Goal: Task Accomplishment & Management: Complete application form

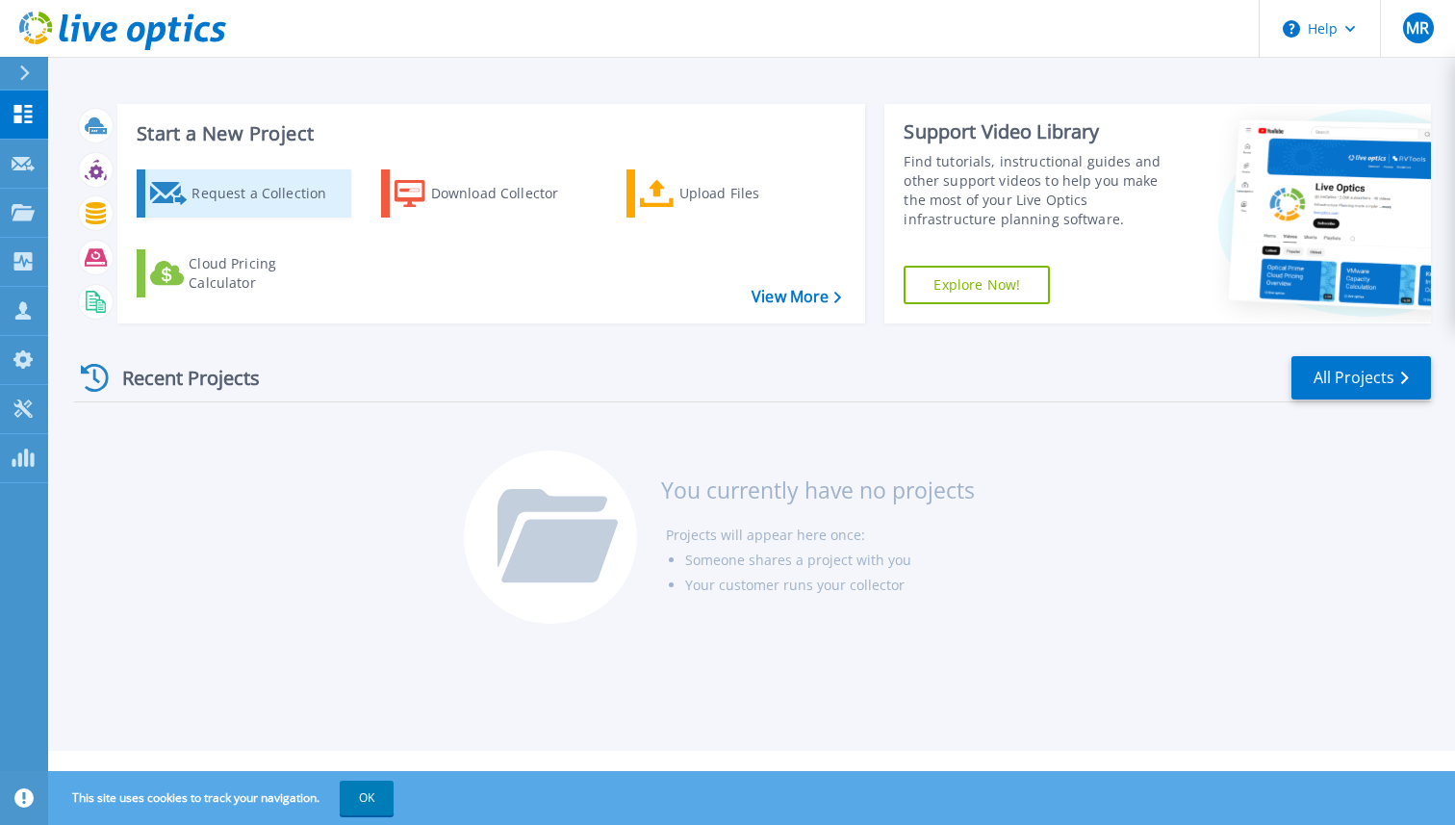
click at [193, 200] on div "Request a Collection" at bounding box center [269, 193] width 154 height 39
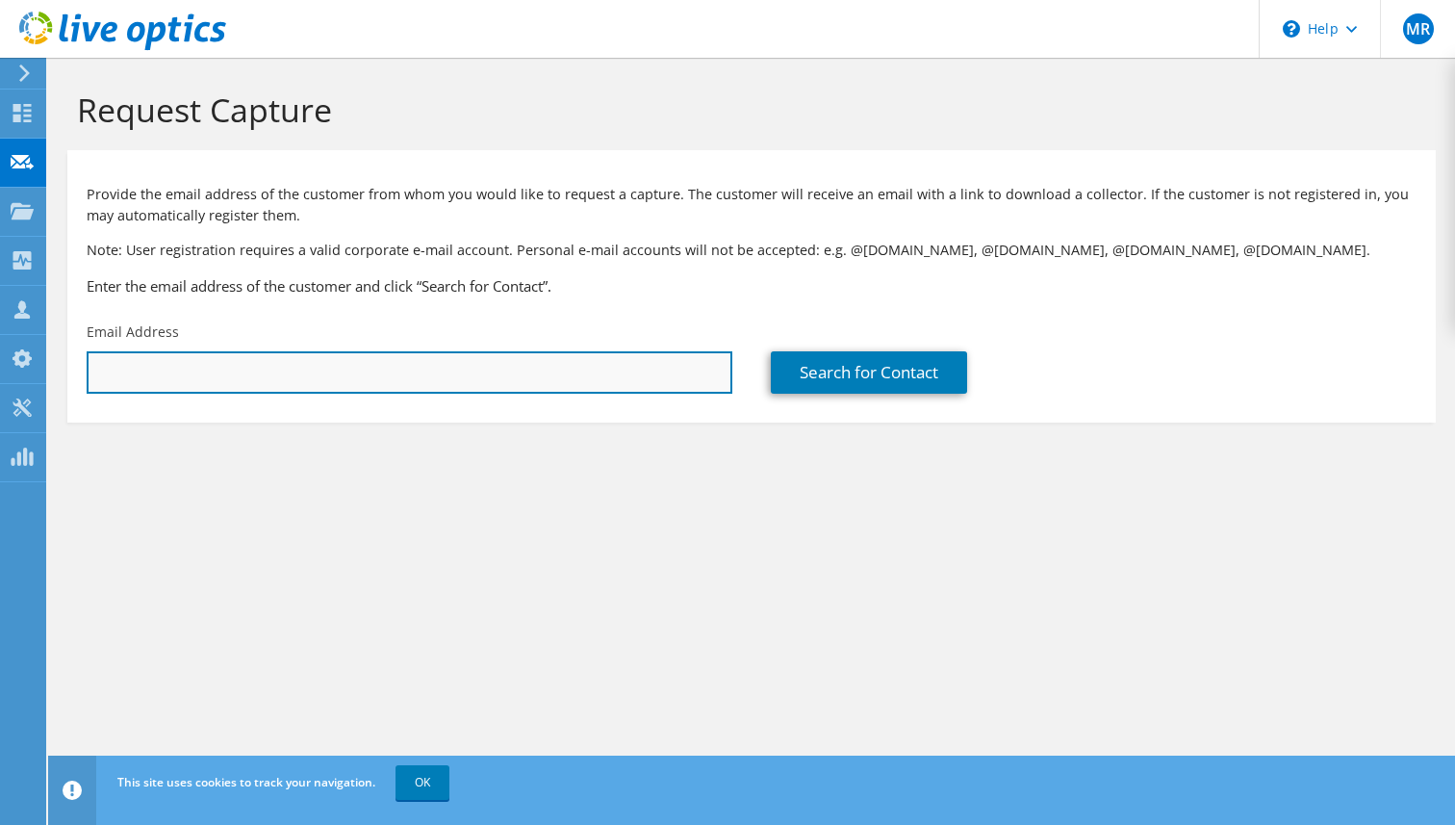
click at [480, 371] on input "text" at bounding box center [410, 372] width 646 height 42
paste input "tim.schuman@cytiva.com"
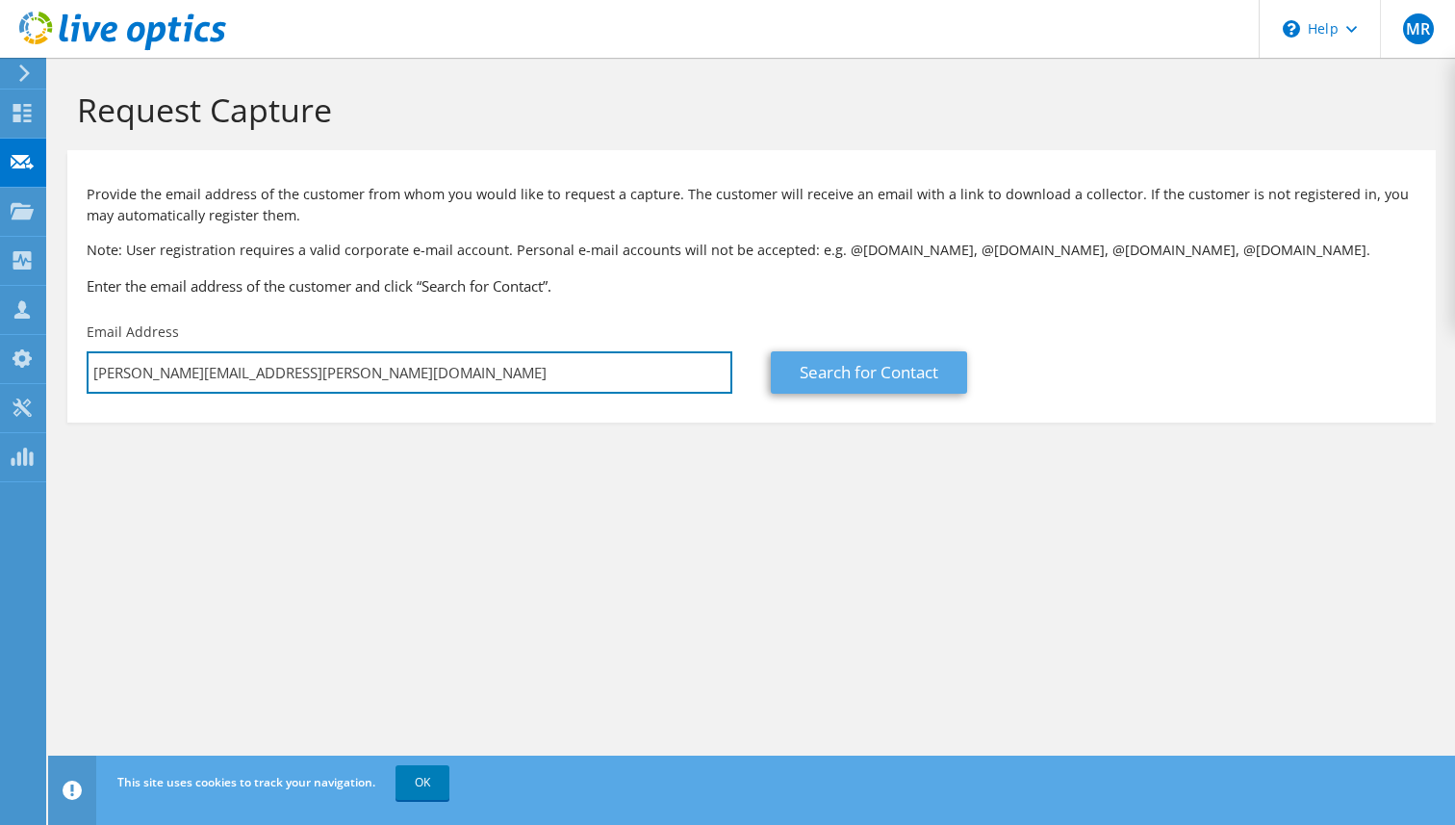
type input "tim.schuman@cytiva.com"
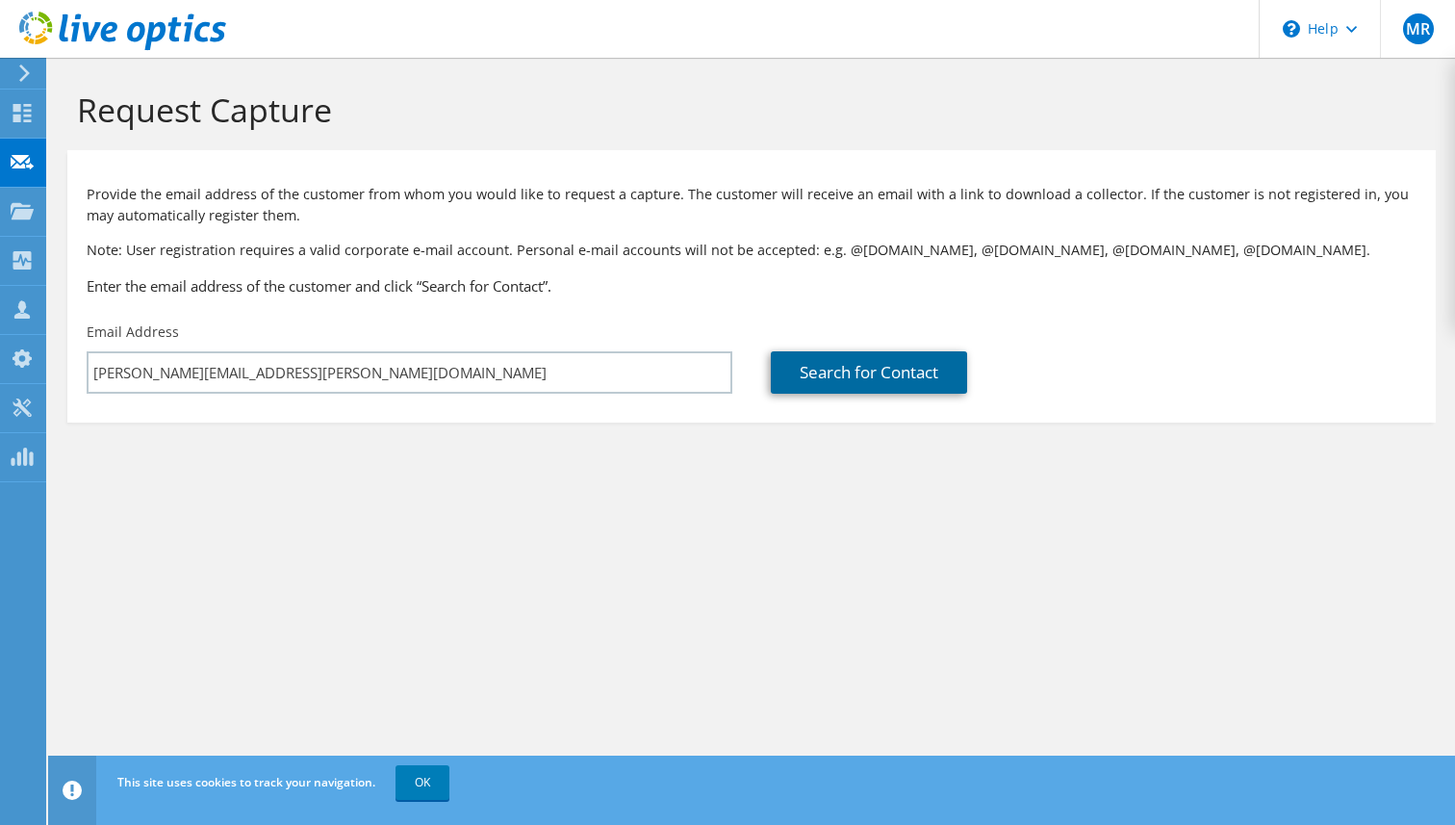
click at [840, 359] on link "Search for Contact" at bounding box center [869, 372] width 196 height 42
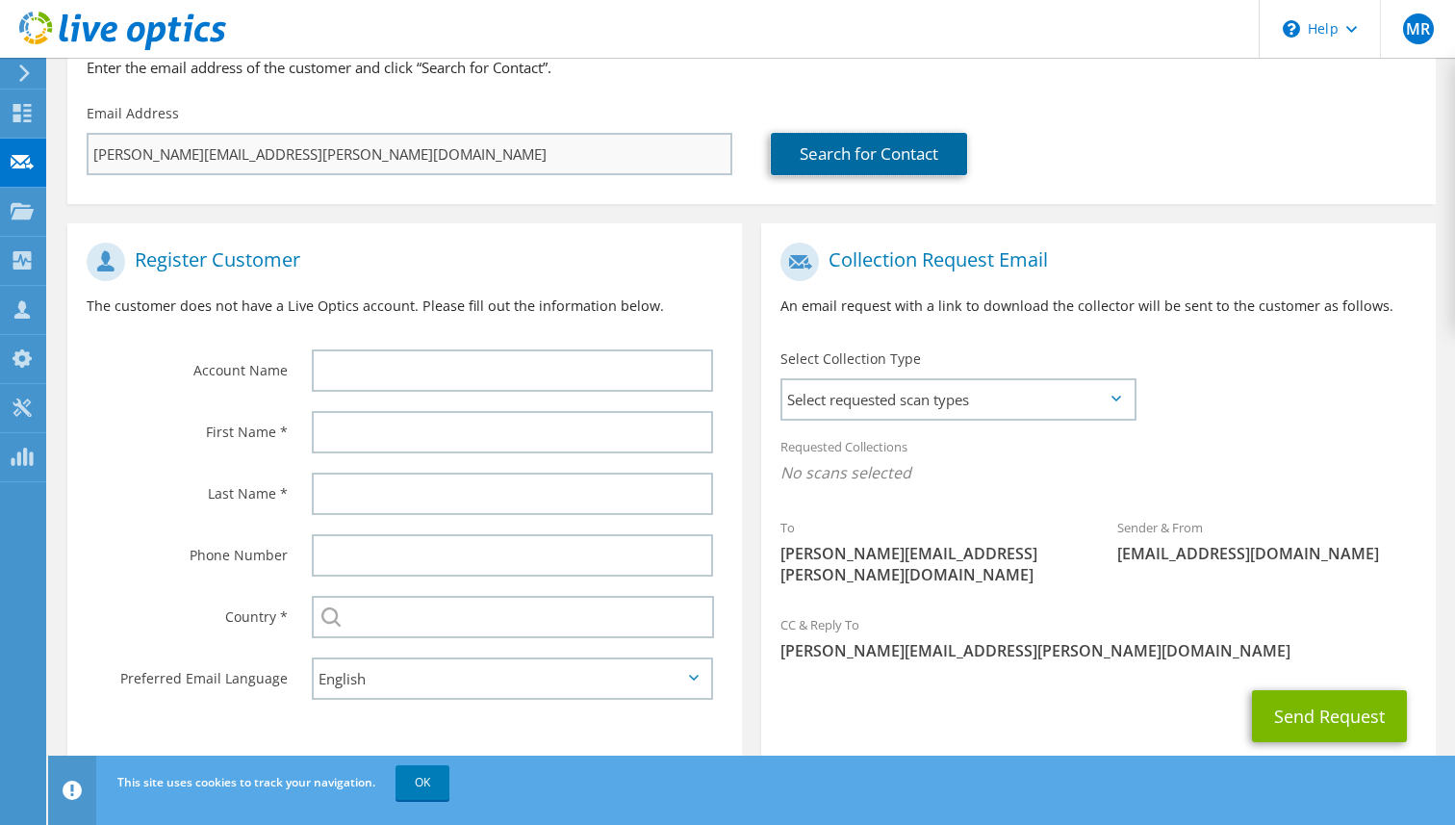
scroll to position [250, 0]
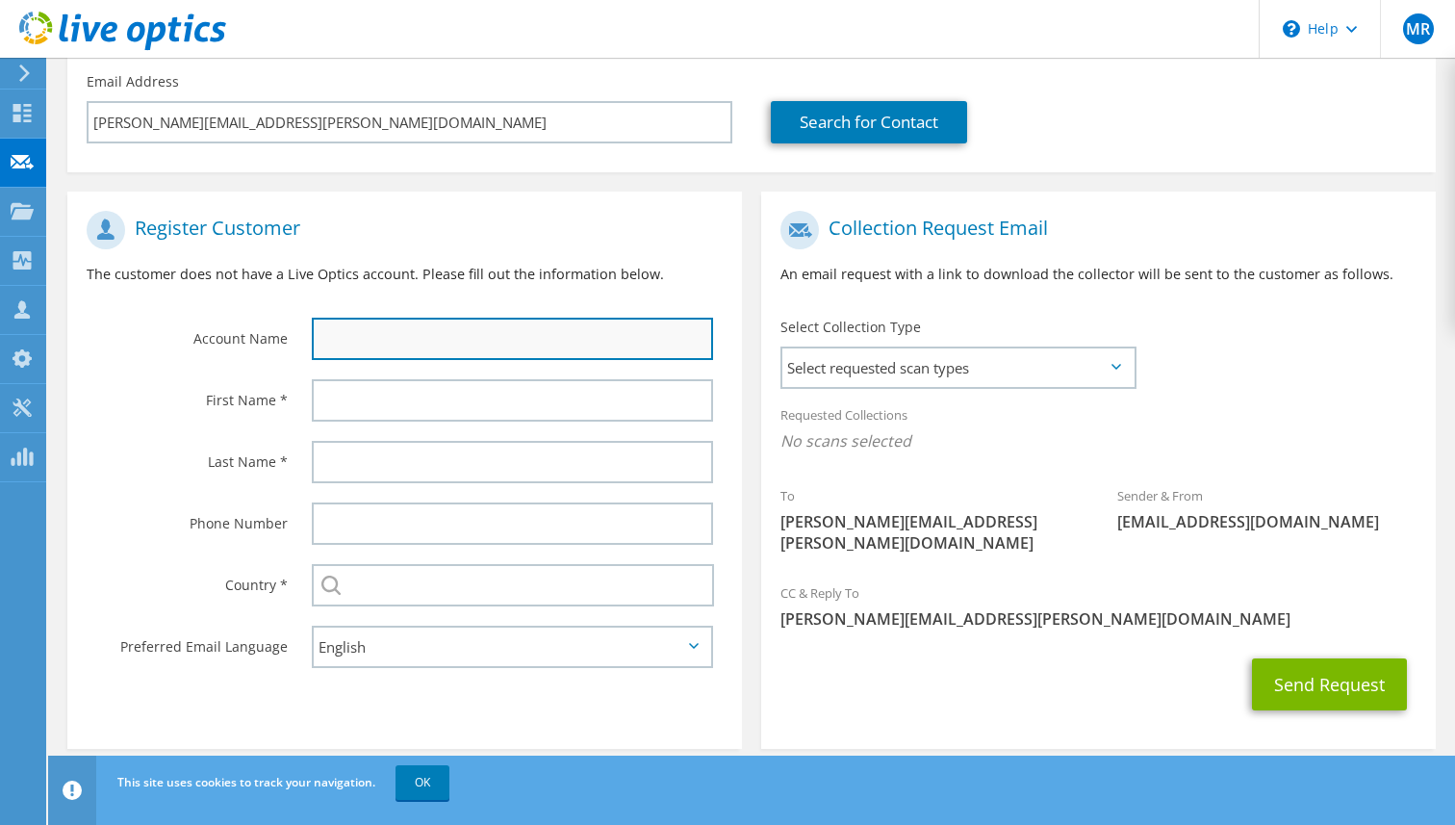
click at [563, 339] on input "text" at bounding box center [512, 339] width 401 height 42
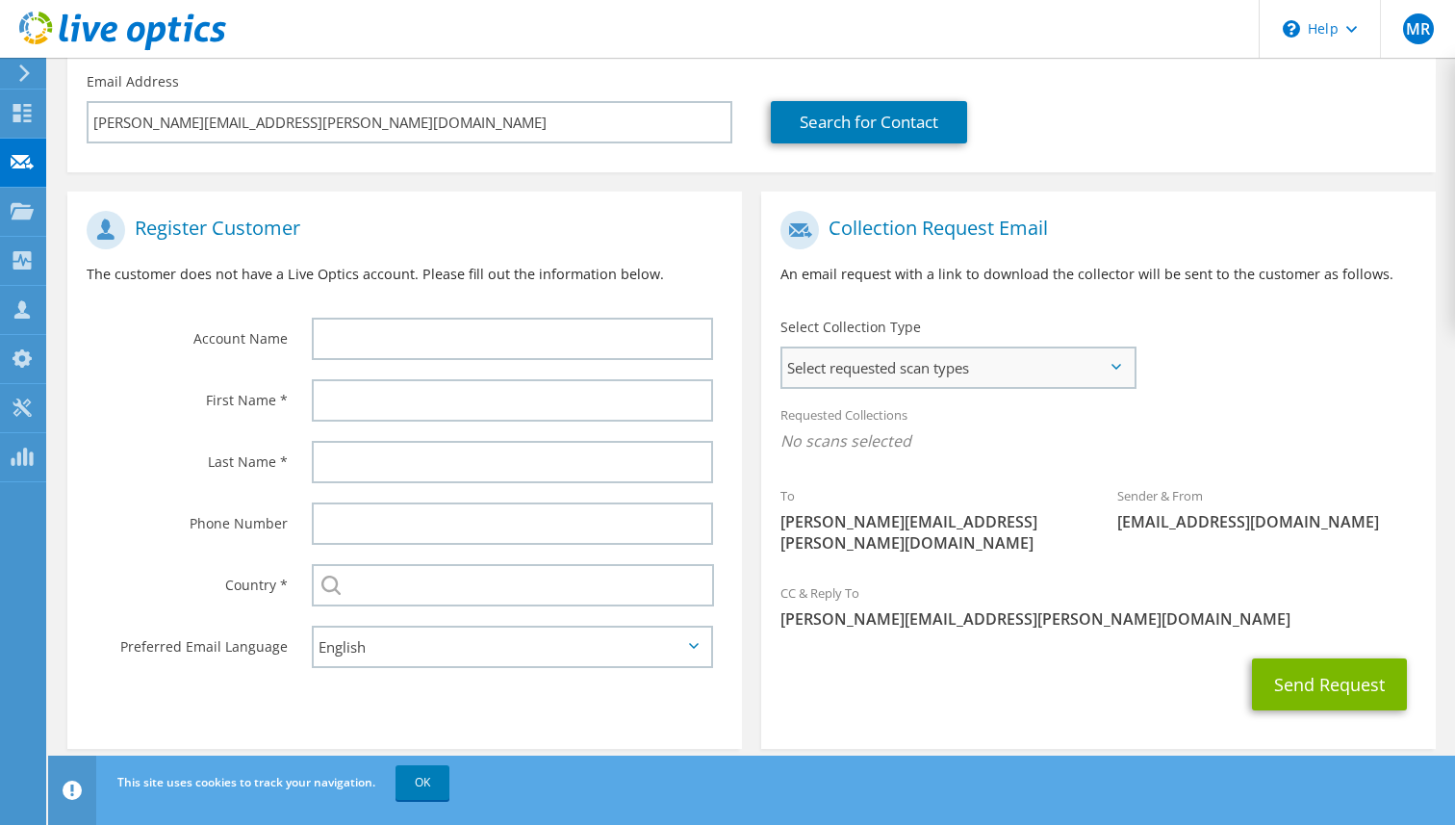
click at [1008, 369] on span "Select requested scan types" at bounding box center [958, 367] width 351 height 39
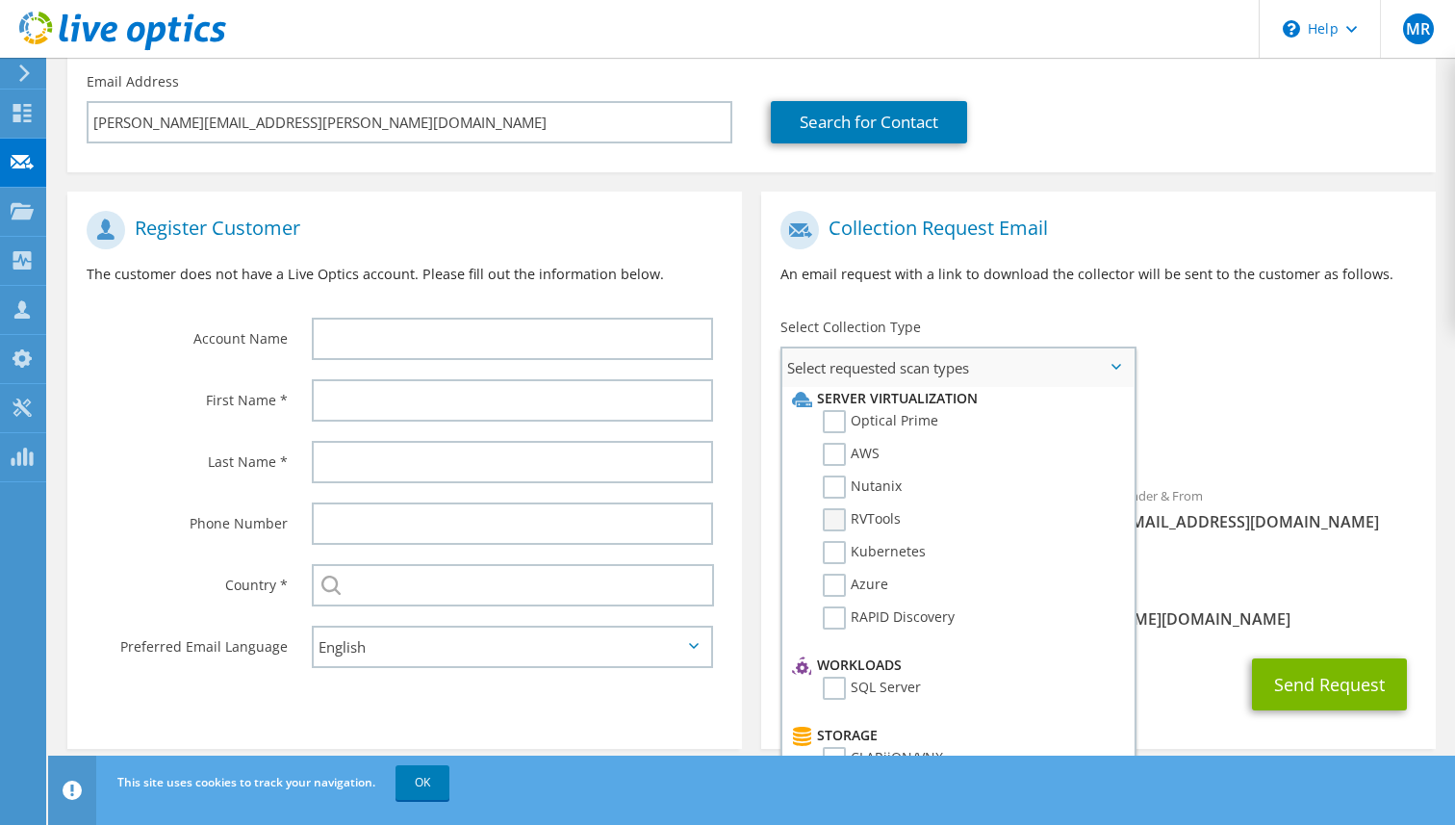
scroll to position [0, 0]
click at [835, 463] on label "AWS" at bounding box center [851, 459] width 57 height 23
click at [0, 0] on input "AWS" at bounding box center [0, 0] width 0 height 0
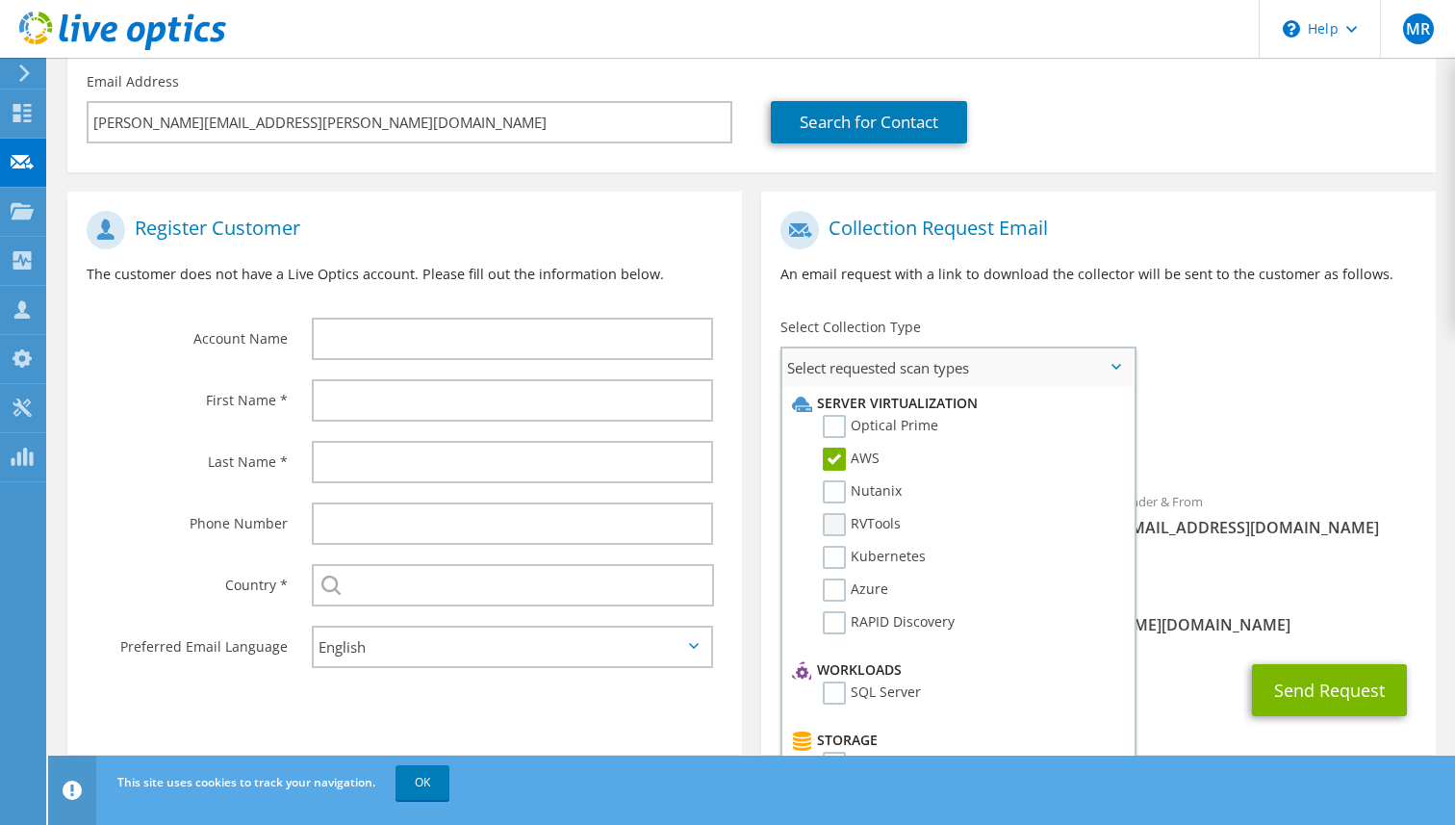
click at [835, 524] on label "RVTools" at bounding box center [862, 524] width 78 height 23
click at [0, 0] on input "RVTools" at bounding box center [0, 0] width 0 height 0
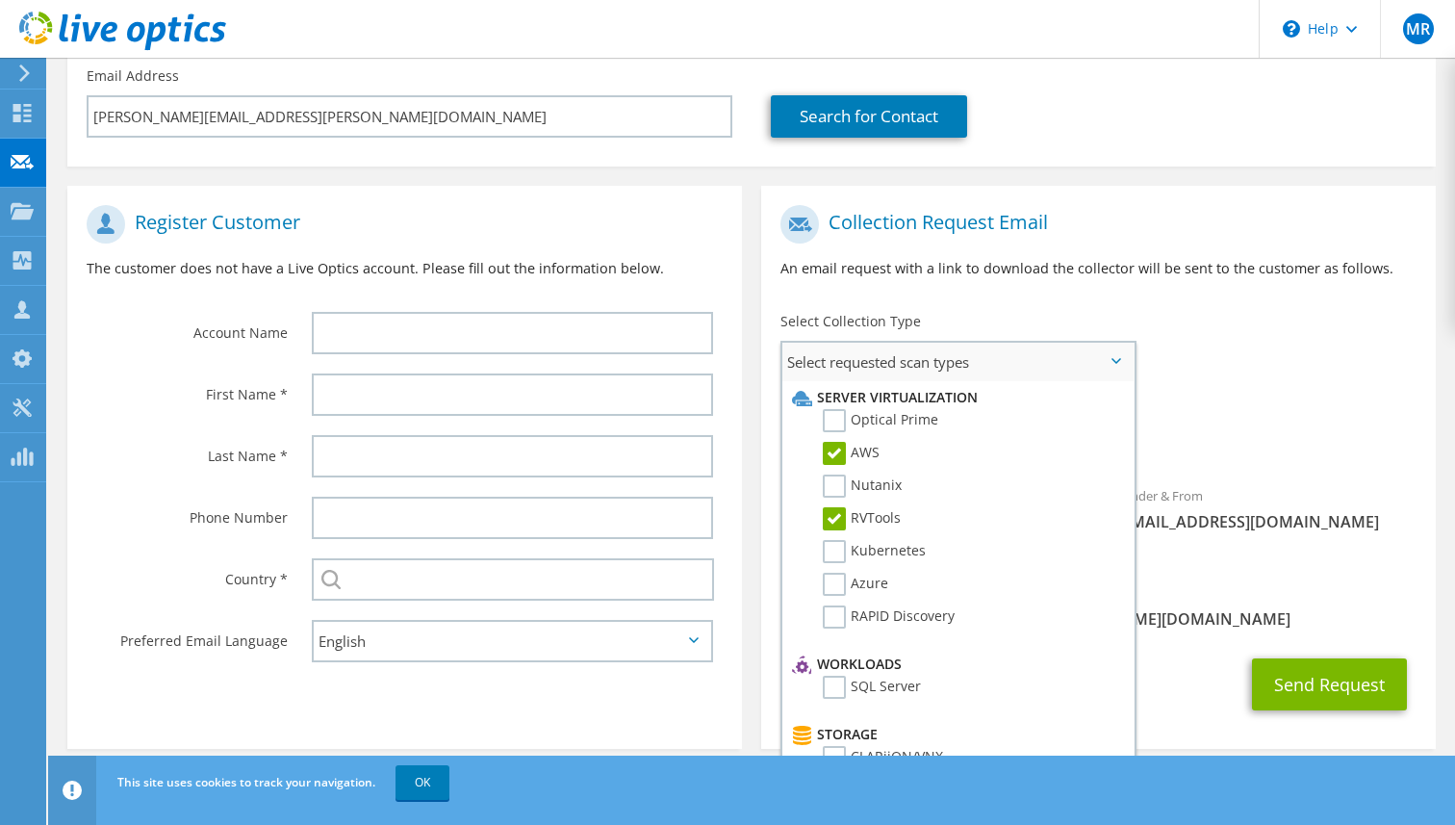
click at [1050, 427] on li "Optical Prime" at bounding box center [955, 425] width 337 height 33
